Goal: Task Accomplishment & Management: Manage account settings

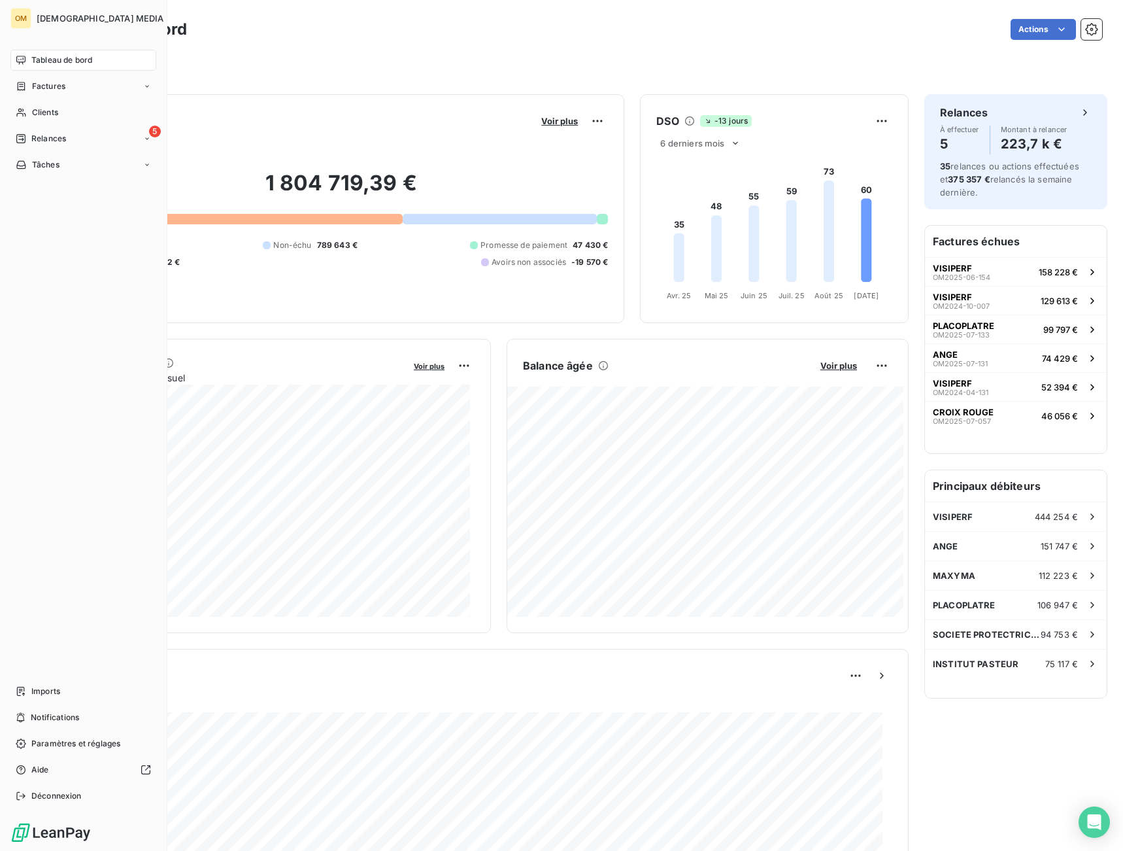
drag, startPoint x: 29, startPoint y: 110, endPoint x: 415, endPoint y: 90, distance: 386.9
click at [33, 110] on div "Clients" at bounding box center [83, 112] width 146 height 21
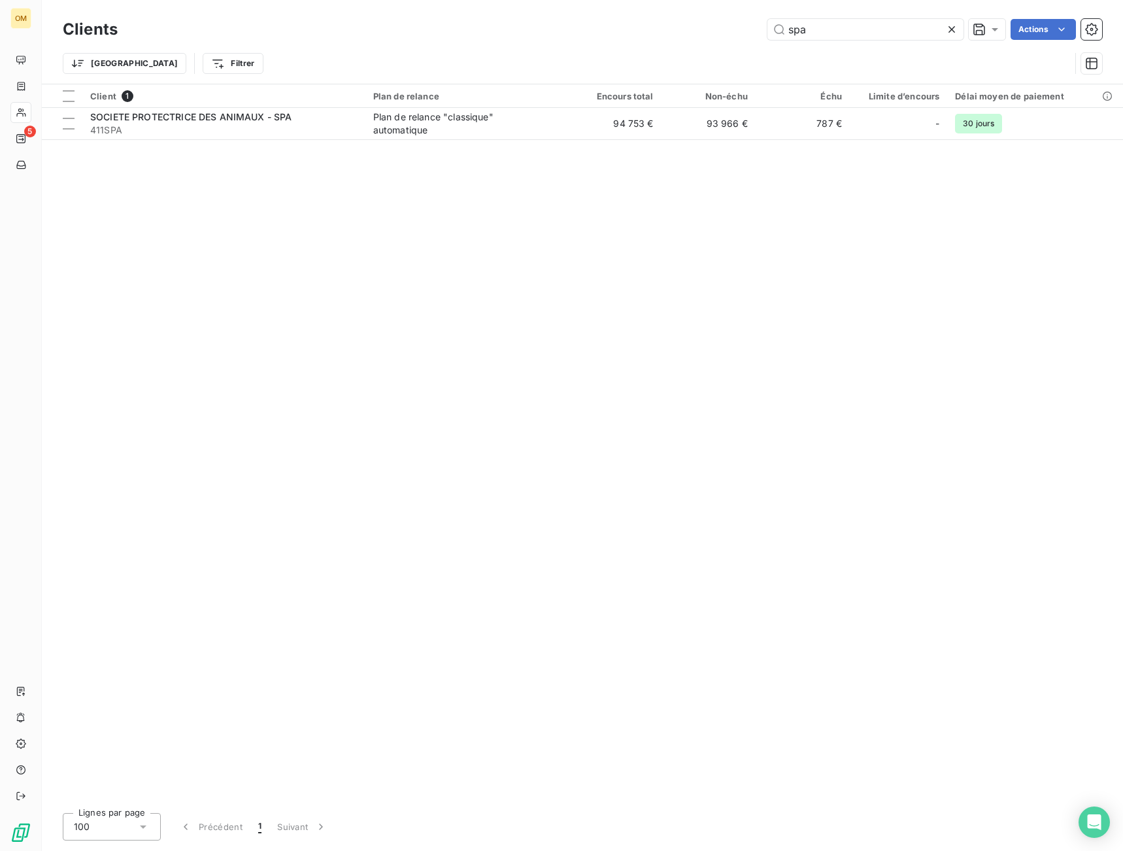
drag, startPoint x: 864, startPoint y: 33, endPoint x: 631, endPoint y: 63, distance: 235.3
click at [632, 77] on div "Clients spa Actions Trier Filtrer" at bounding box center [582, 50] width 1039 height 68
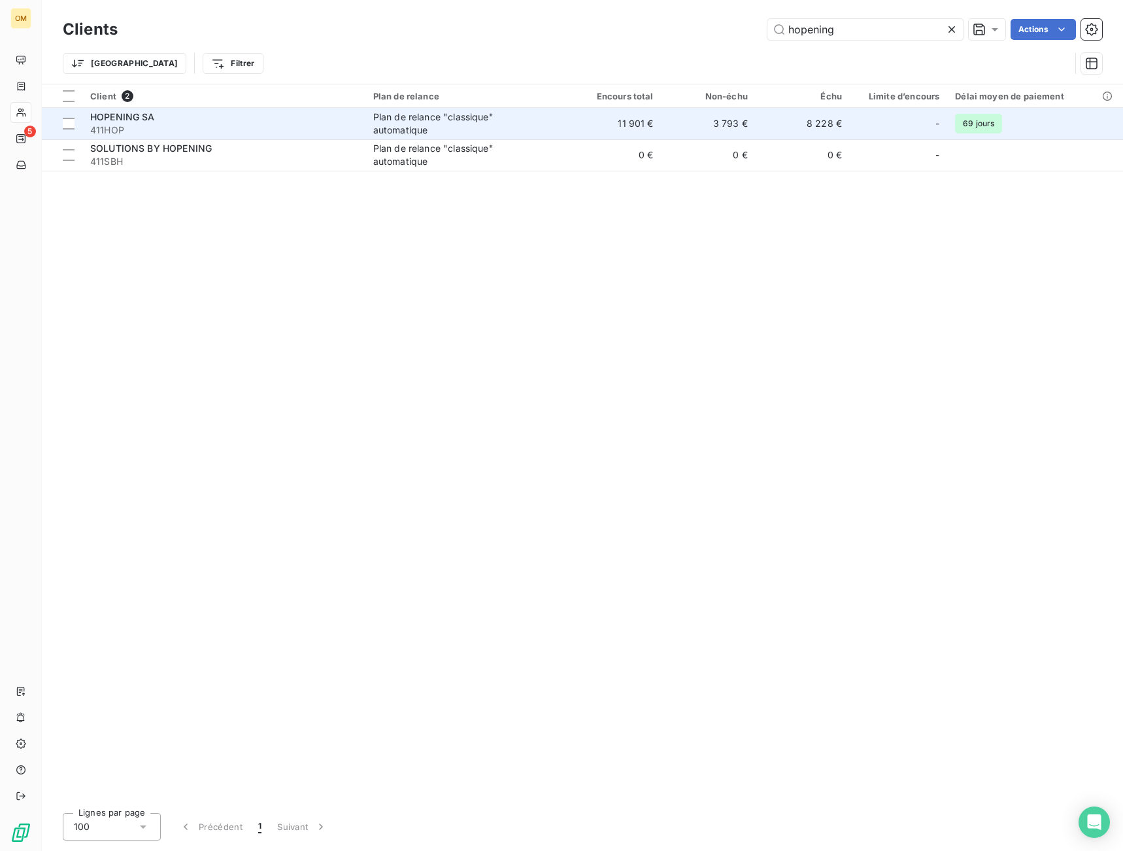
type input "hopening"
click at [508, 133] on div "Plan de relance "classique" automatique" at bounding box center [454, 123] width 163 height 26
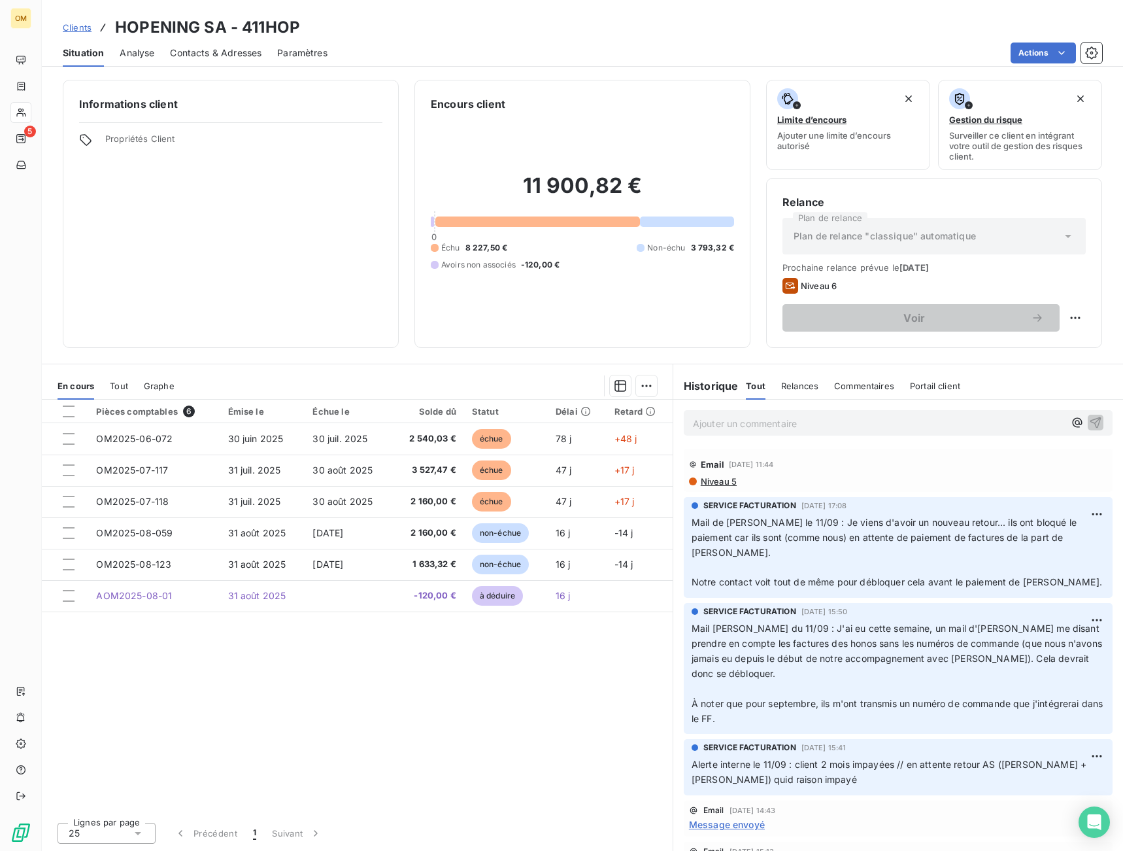
click at [239, 51] on span "Contacts & Adresses" at bounding box center [216, 52] width 92 height 13
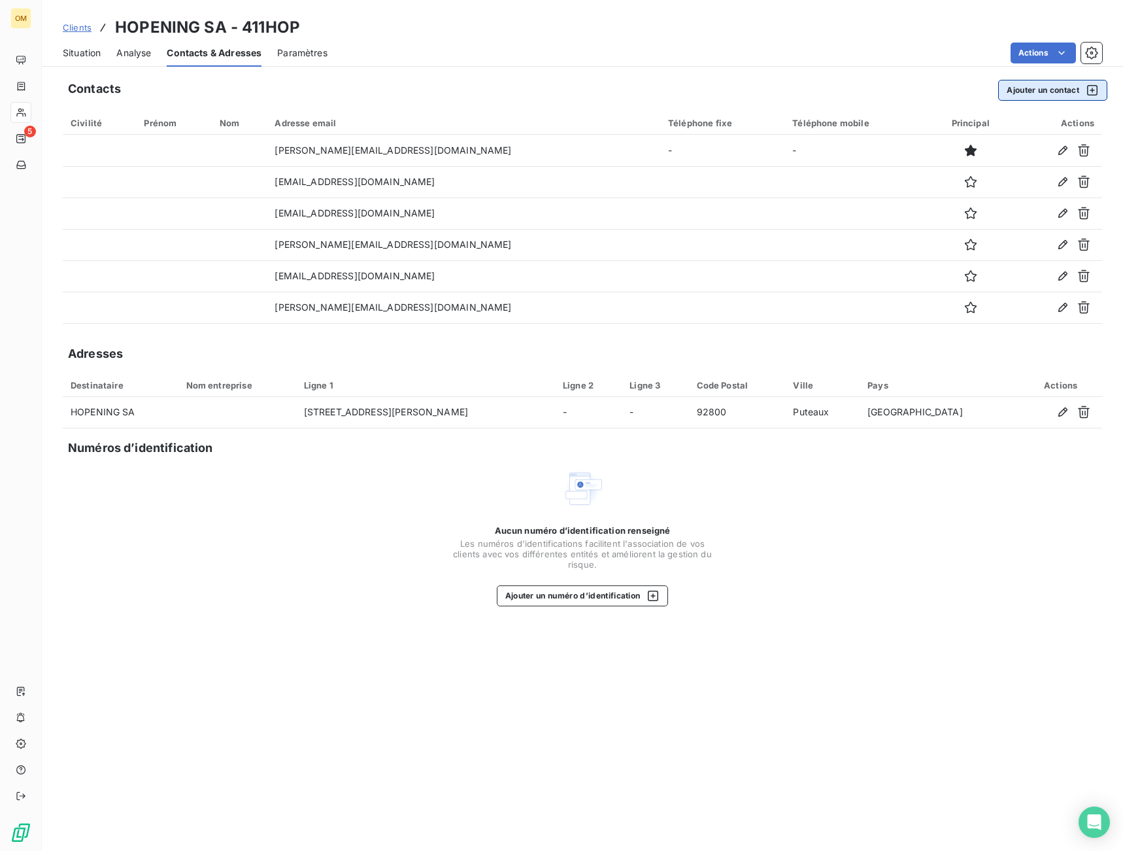
click at [1017, 89] on button "Ajouter un contact" at bounding box center [1052, 90] width 109 height 21
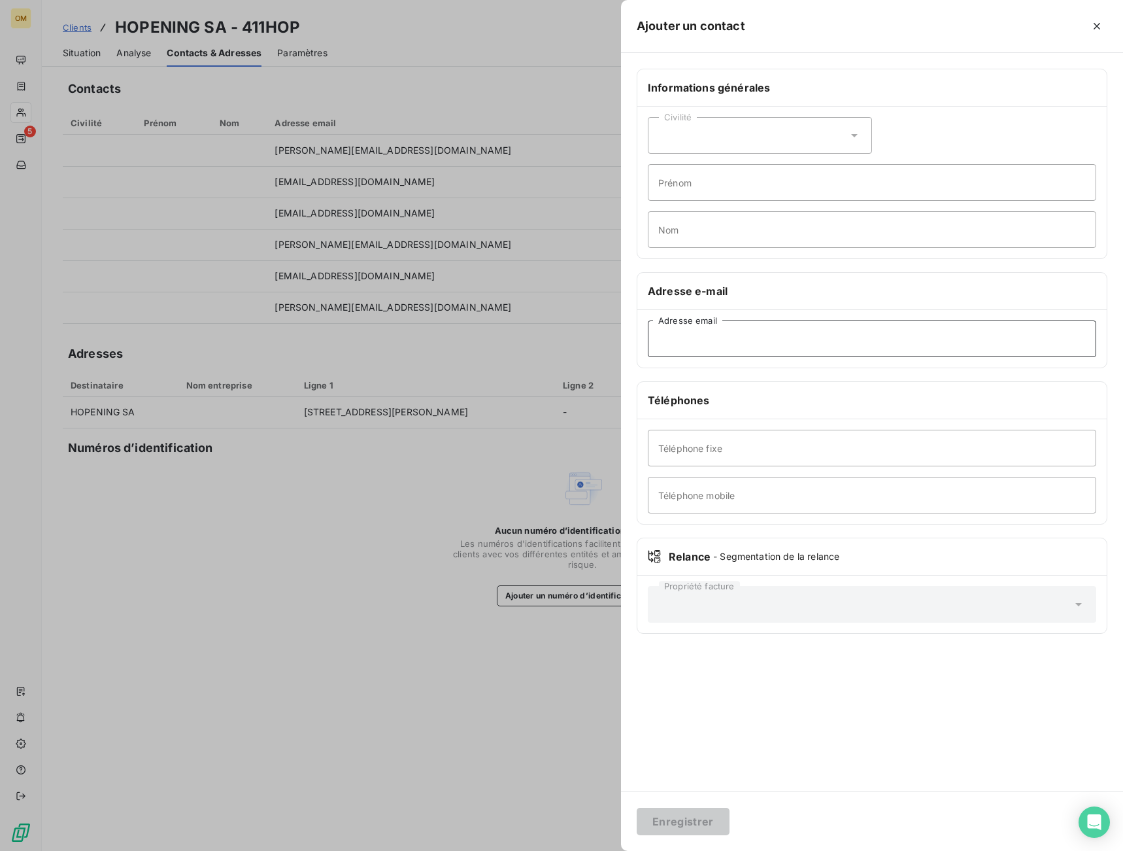
click at [889, 337] on input "Adresse email" at bounding box center [872, 338] width 448 height 37
paste input "[EMAIL_ADDRESS][DOMAIN_NAME]"
type input "[EMAIL_ADDRESS][DOMAIN_NAME]"
click at [712, 822] on button "Enregistrer" at bounding box center [683, 820] width 93 height 27
